Goal: Navigation & Orientation: Find specific page/section

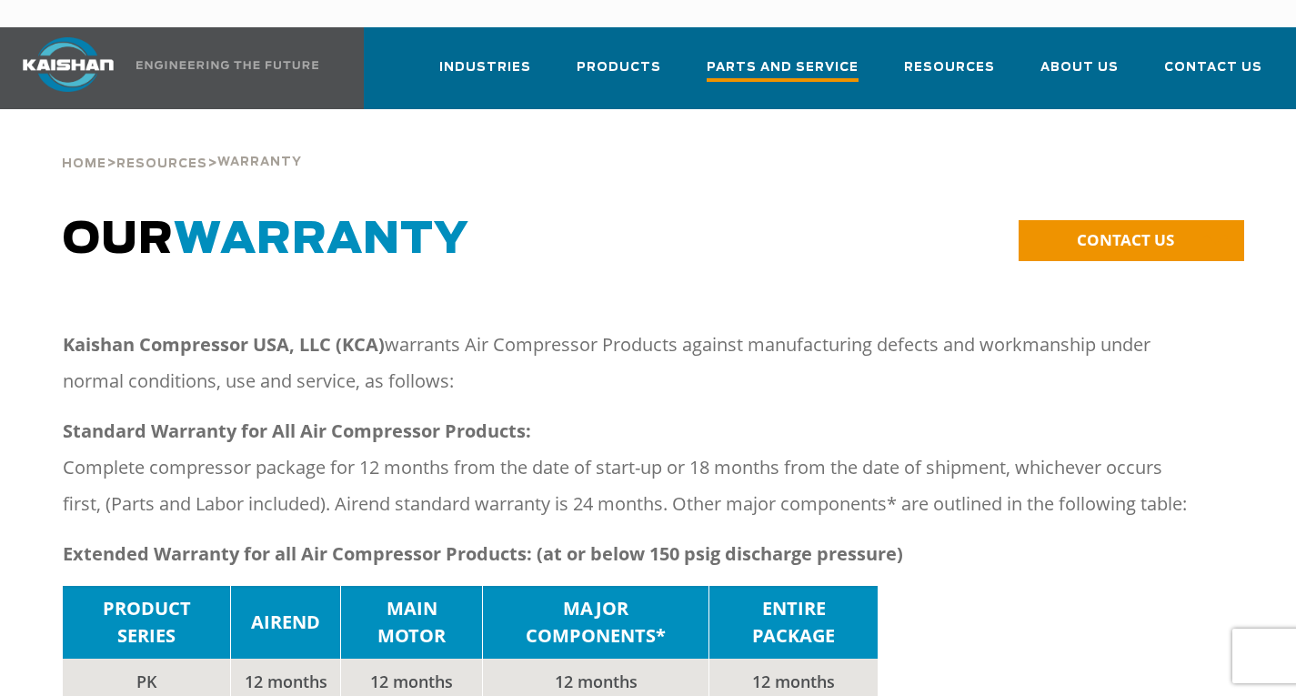
click at [787, 57] on span "Parts and Service" at bounding box center [783, 69] width 152 height 25
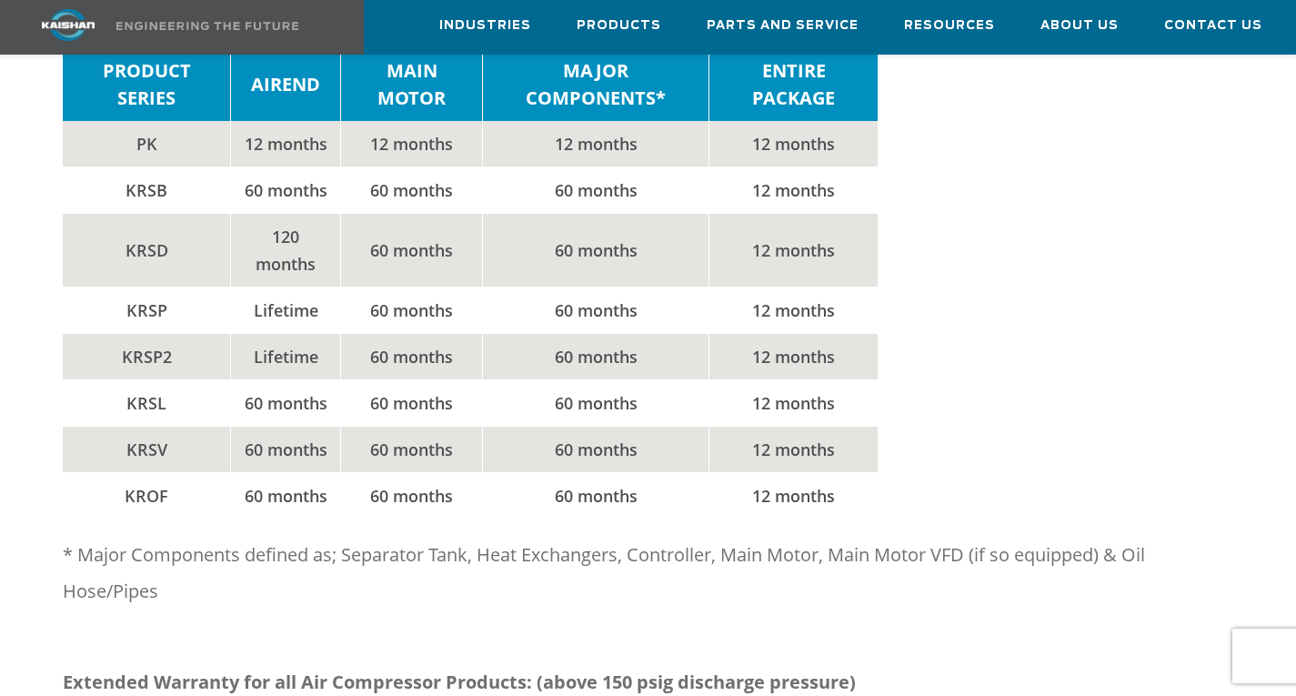
scroll to position [546, 0]
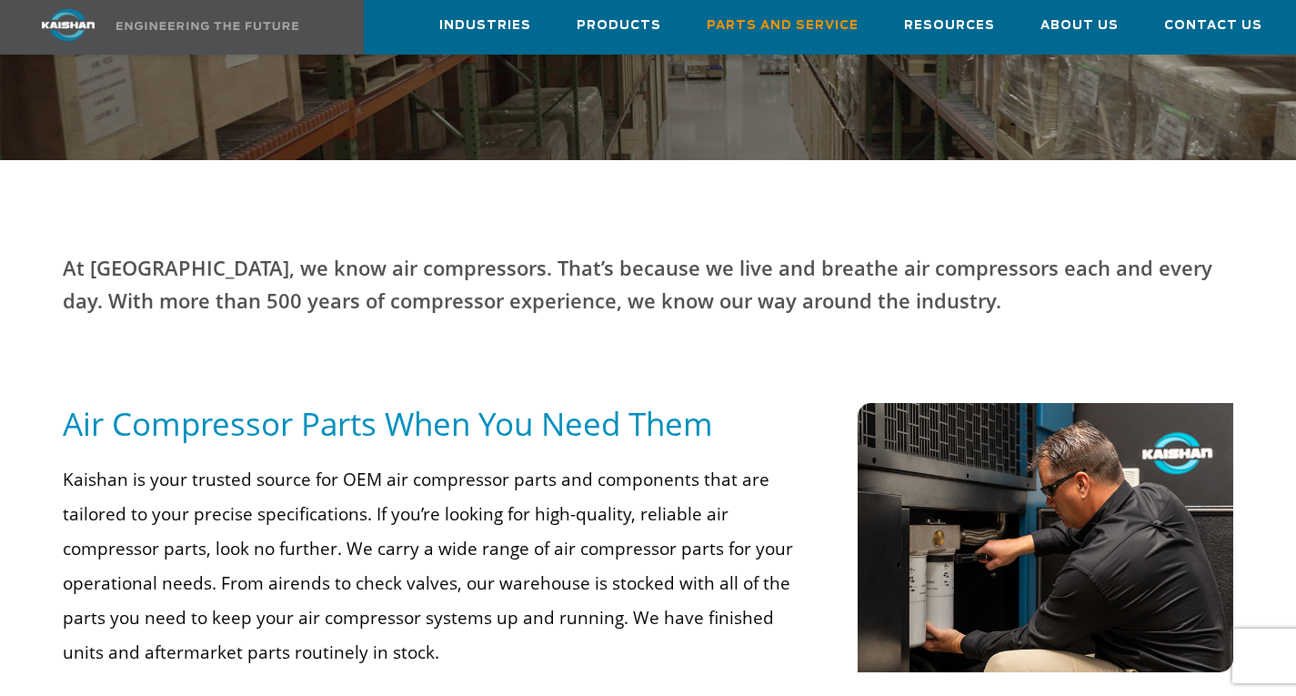
scroll to position [728, 0]
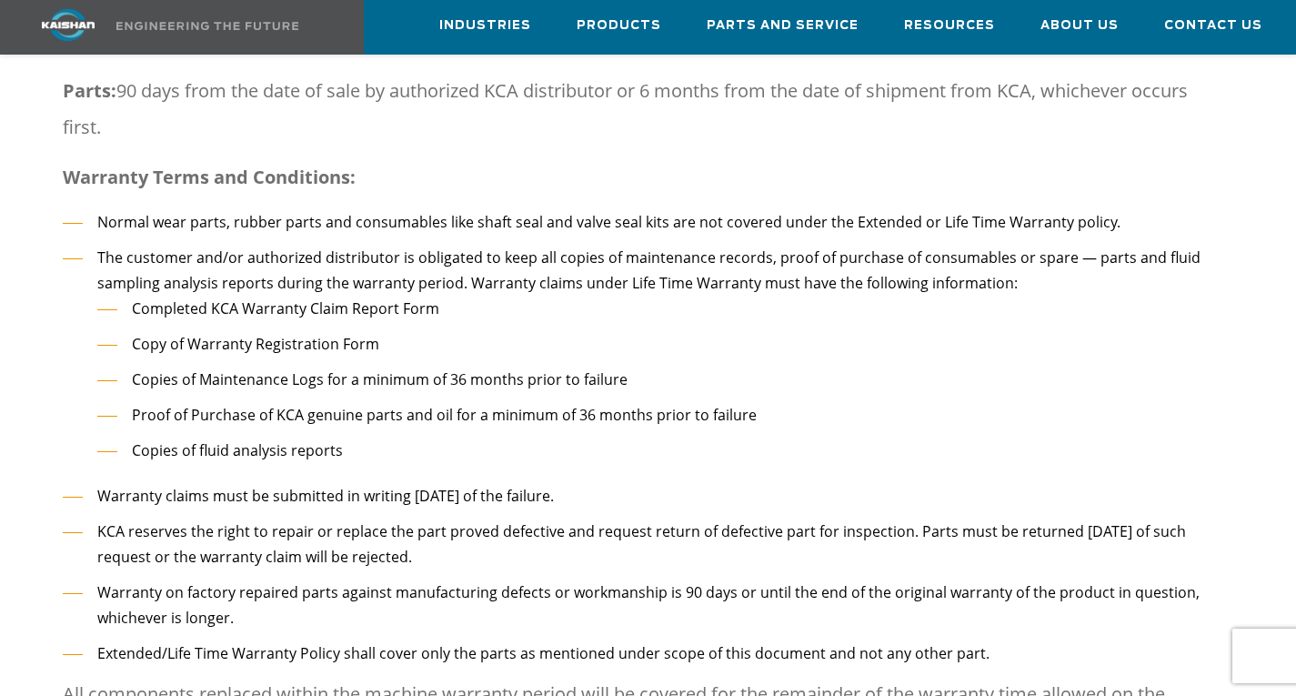
scroll to position [2274, 0]
